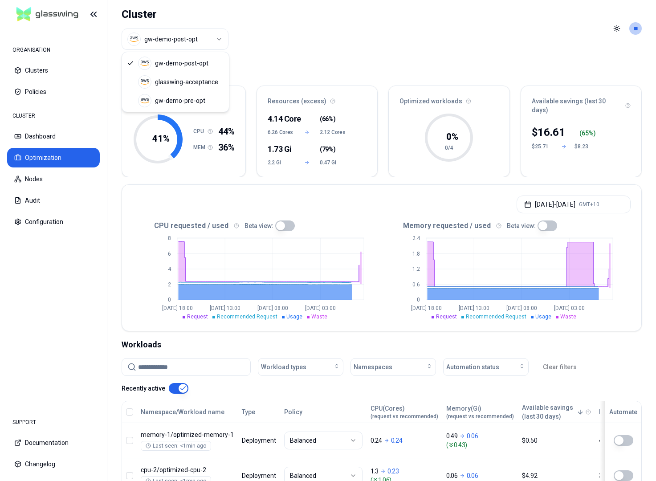
click at [215, 37] on html "ORGANISATION Clusters Policies CLUSTER Dashboard Optimization Nodes Audit Confi…" at bounding box center [328, 240] width 656 height 481
click at [318, 40] on html "ORGANISATION Clusters Policies CLUSTER Dashboard Optimization Nodes Audit Confi…" at bounding box center [328, 240] width 656 height 481
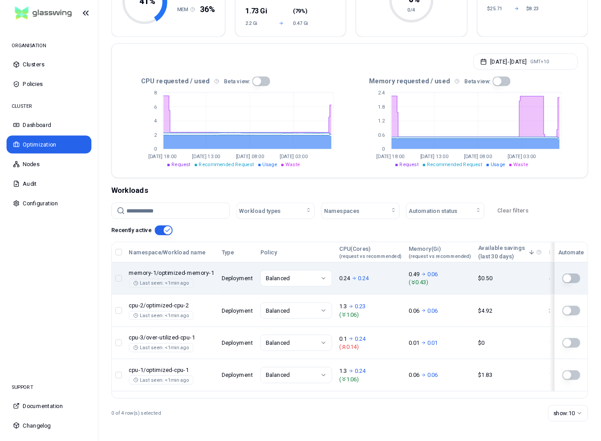
scroll to position [137, 0]
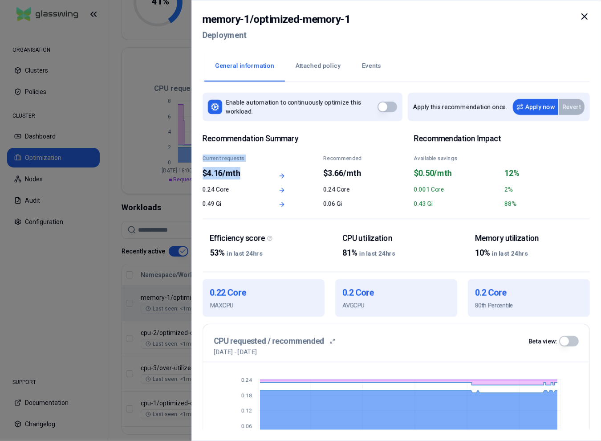
drag, startPoint x: 199, startPoint y: 158, endPoint x: 268, endPoint y: 161, distance: 68.6
click at [268, 161] on div "memory-1 / optimized-memory-1 Deployment General information Attached policy Ev…" at bounding box center [395, 220] width 409 height 441
click at [240, 158] on div "Current requests" at bounding box center [230, 157] width 55 height 7
drag, startPoint x: 245, startPoint y: 158, endPoint x: 194, endPoint y: 156, distance: 50.3
click at [203, 156] on div "Enable automation to continuously optimize this workload. Apply this recommenda…" at bounding box center [396, 256] width 387 height 348
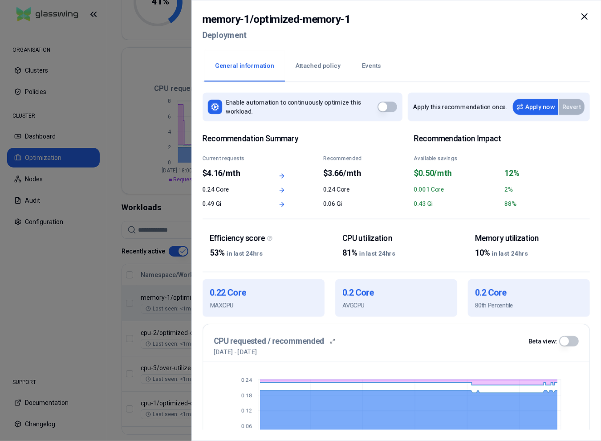
click at [252, 160] on div "Current requests" at bounding box center [230, 157] width 55 height 7
drag, startPoint x: 586, startPoint y: 17, endPoint x: 557, endPoint y: 20, distance: 29.1
click at [557, 20] on div "memory-1 / optimized-memory-1 Deployment" at bounding box center [396, 29] width 387 height 37
click at [587, 17] on icon at bounding box center [584, 16] width 11 height 11
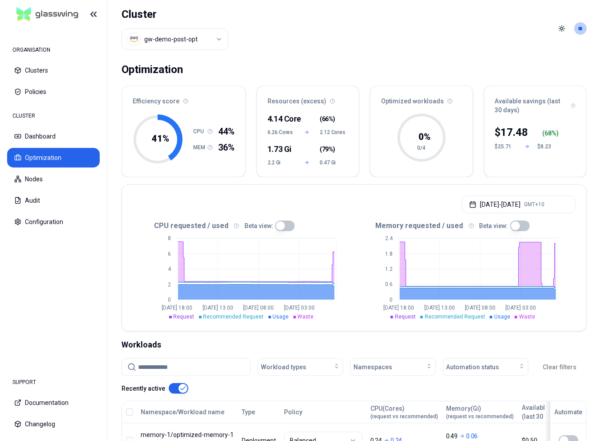
click at [203, 44] on html "ORGANISATION Clusters Policies CLUSTER Dashboard Optimization Nodes Audit Confi…" at bounding box center [300, 220] width 601 height 441
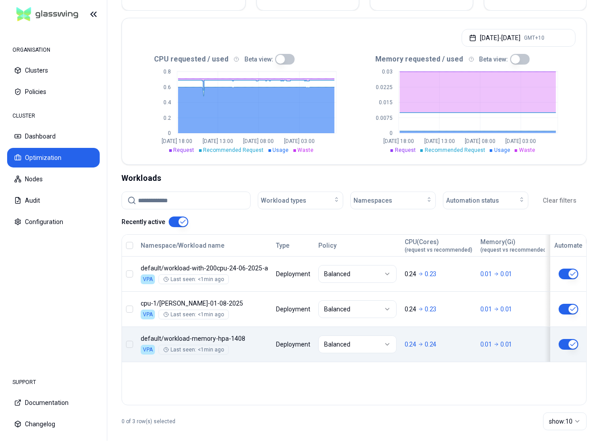
scroll to position [166, 0]
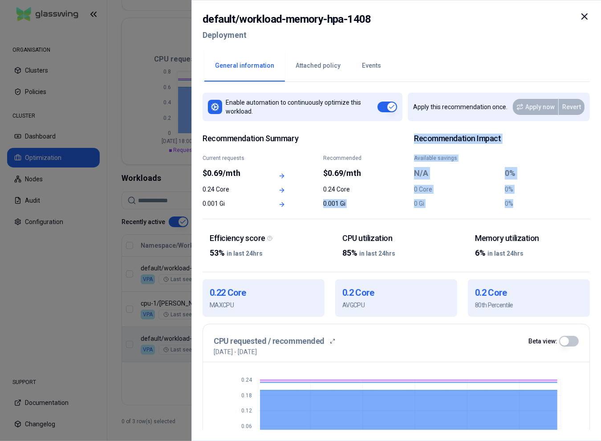
drag, startPoint x: 203, startPoint y: 189, endPoint x: 561, endPoint y: 203, distance: 358.6
click at [561, 203] on div "default / workload-memory-hpa-1408 Deployment General information Attached poli…" at bounding box center [395, 220] width 409 height 441
click at [373, 198] on div "Recommendation Summary Current requests $0.69/mth Recommended $0.69/mth 0.24 Co…" at bounding box center [291, 171] width 176 height 74
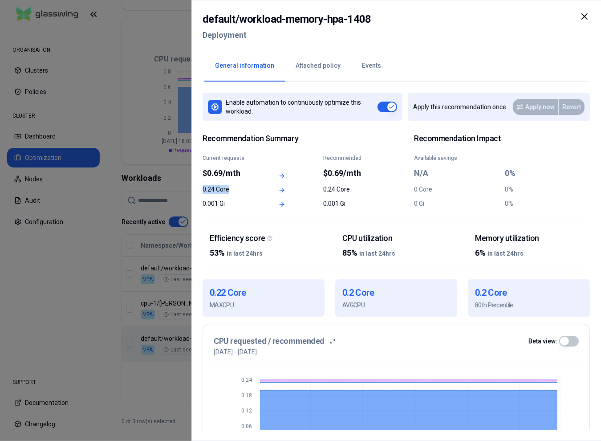
drag, startPoint x: 232, startPoint y: 188, endPoint x: 194, endPoint y: 189, distance: 38.3
click at [203, 189] on div "Enable automation to continuously optimize this workload. Apply this recommenda…" at bounding box center [396, 256] width 387 height 348
click at [206, 159] on div "Current requests" at bounding box center [230, 157] width 55 height 7
click at [585, 16] on icon at bounding box center [584, 16] width 5 height 5
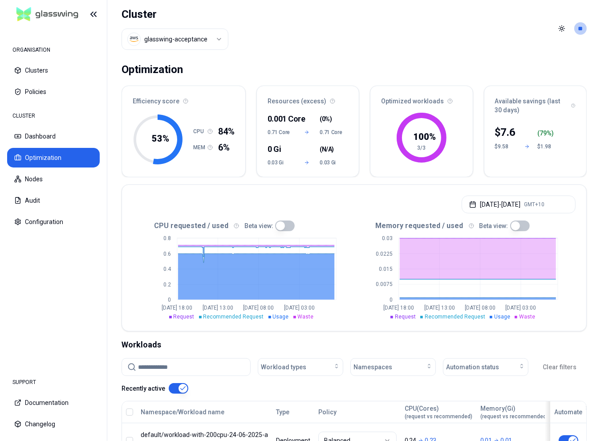
click at [586, 32] on div "Toggle theme **" at bounding box center [571, 28] width 32 height 14
click at [583, 28] on html "ORGANISATION Clusters Policies CLUSTER Dashboard Optimization Nodes Audit Confi…" at bounding box center [300, 220] width 601 height 441
click at [519, 86] on div "Logout" at bounding box center [537, 92] width 95 height 14
